Goal: Task Accomplishment & Management: Manage account settings

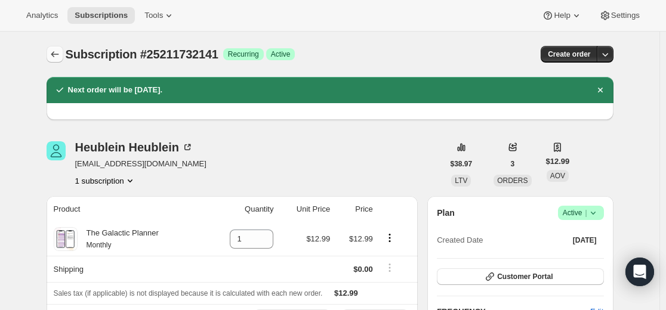
click at [60, 53] on icon "Subscriptions" at bounding box center [55, 54] width 12 height 12
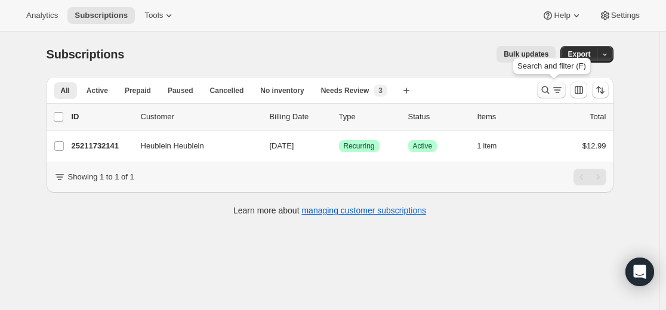
click at [552, 89] on icon "Search and filter results" at bounding box center [546, 90] width 12 height 12
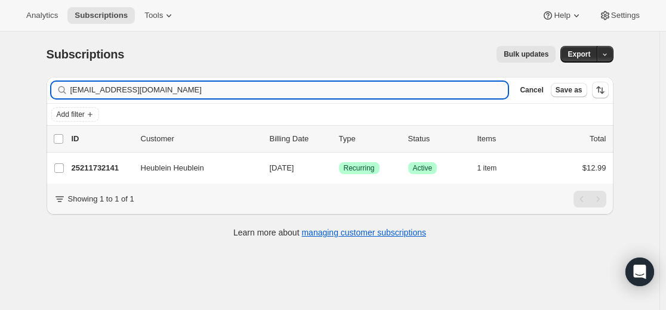
click at [424, 90] on input "[EMAIL_ADDRESS][DOMAIN_NAME]" at bounding box center [289, 90] width 438 height 17
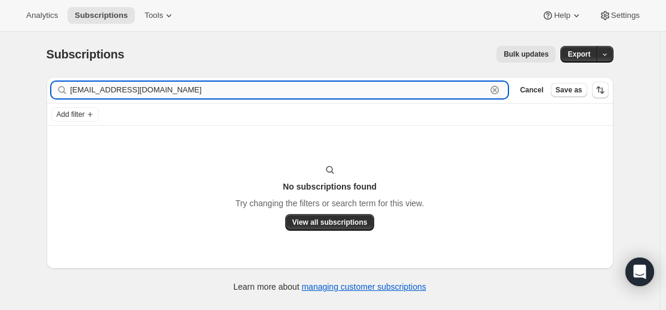
click at [122, 92] on input "[EMAIL_ADDRESS][DOMAIN_NAME]" at bounding box center [278, 90] width 417 height 17
click at [123, 92] on input "[EMAIL_ADDRESS][DOMAIN_NAME]" at bounding box center [278, 90] width 417 height 17
paste input "schwen2021"
click at [202, 85] on input "[EMAIL_ADDRESS][DOMAIN_NAME]" at bounding box center [278, 90] width 417 height 17
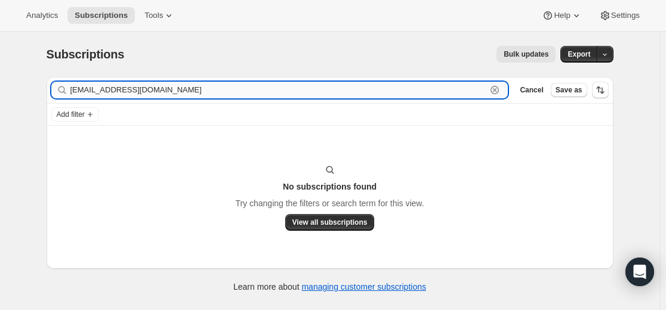
click at [202, 85] on input "[EMAIL_ADDRESS][DOMAIN_NAME]" at bounding box center [278, 90] width 417 height 17
click at [179, 91] on input "[EMAIL_ADDRESS][DOMAIN_NAME]" at bounding box center [278, 90] width 417 height 17
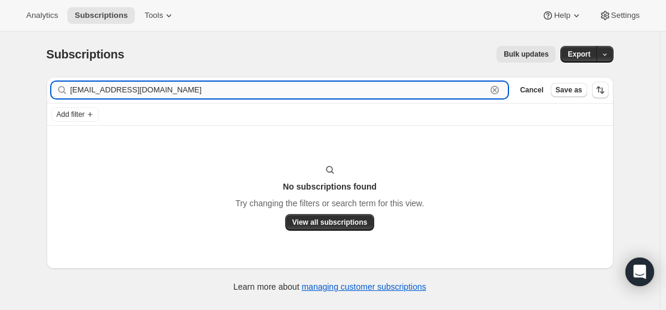
paste input "26054033581"
type input "26054033581"
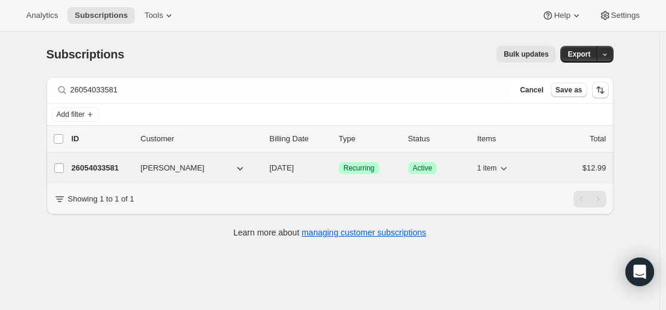
click at [103, 167] on p "26054033581" at bounding box center [102, 168] width 60 height 12
